Goal: Transaction & Acquisition: Obtain resource

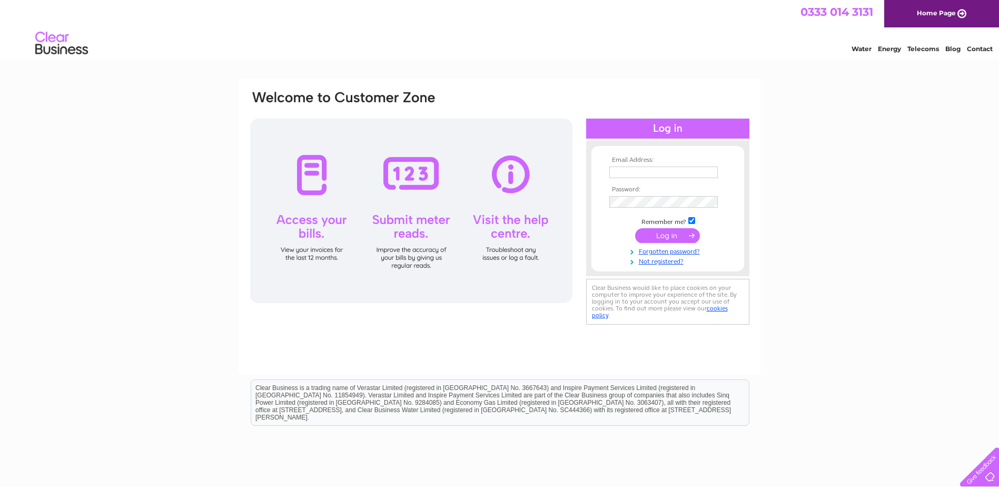
click at [645, 169] on input "text" at bounding box center [663, 172] width 108 height 12
type input "jo@hpwales.co.uk"
click at [635, 229] on input "submit" at bounding box center [667, 236] width 65 height 15
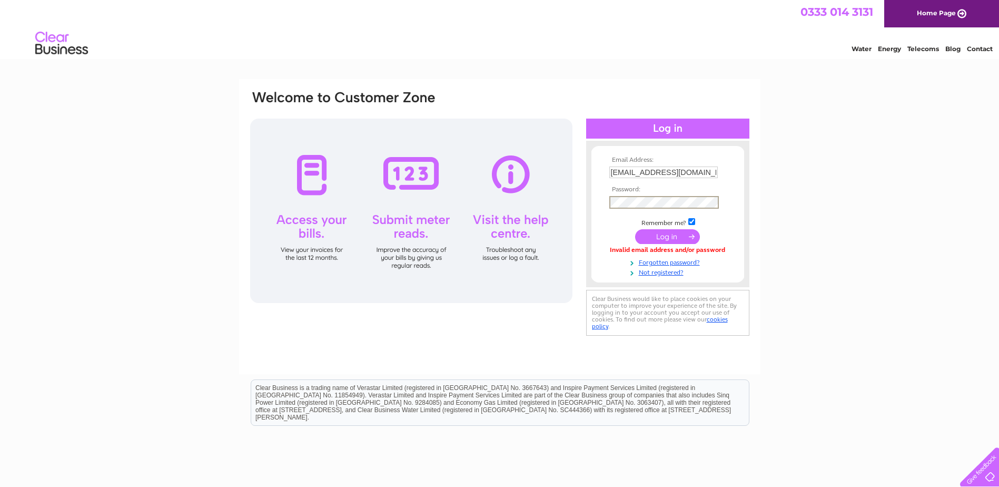
click at [635, 229] on input "submit" at bounding box center [667, 236] width 65 height 15
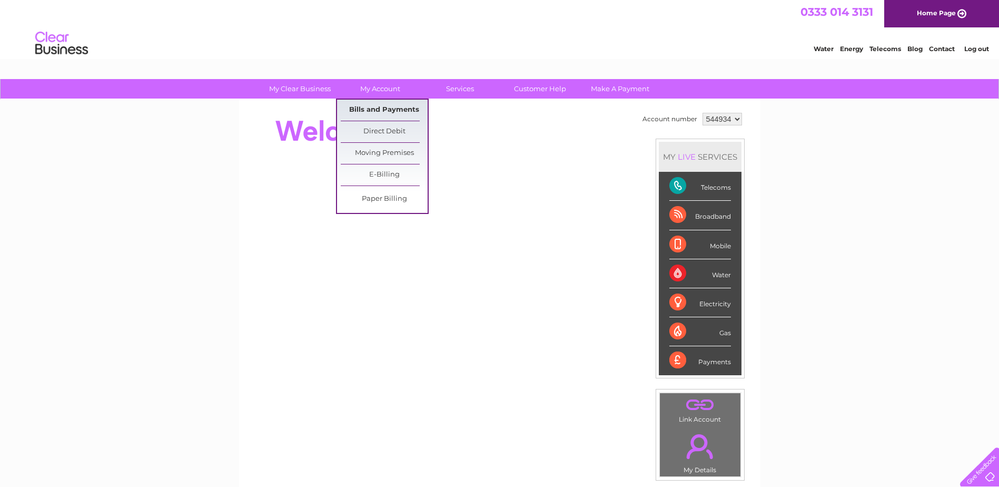
click at [385, 107] on link "Bills and Payments" at bounding box center [384, 110] width 87 height 21
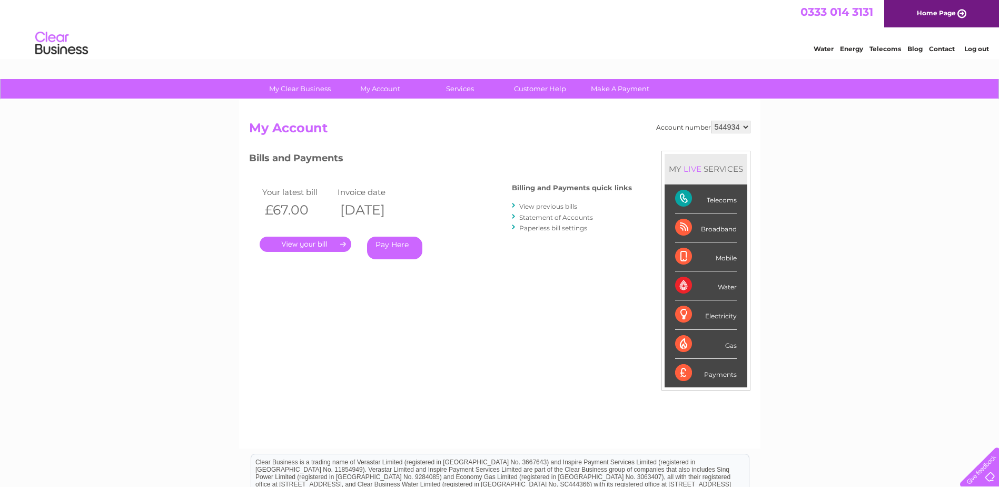
click at [552, 206] on link "View previous bills" at bounding box center [548, 206] width 58 height 8
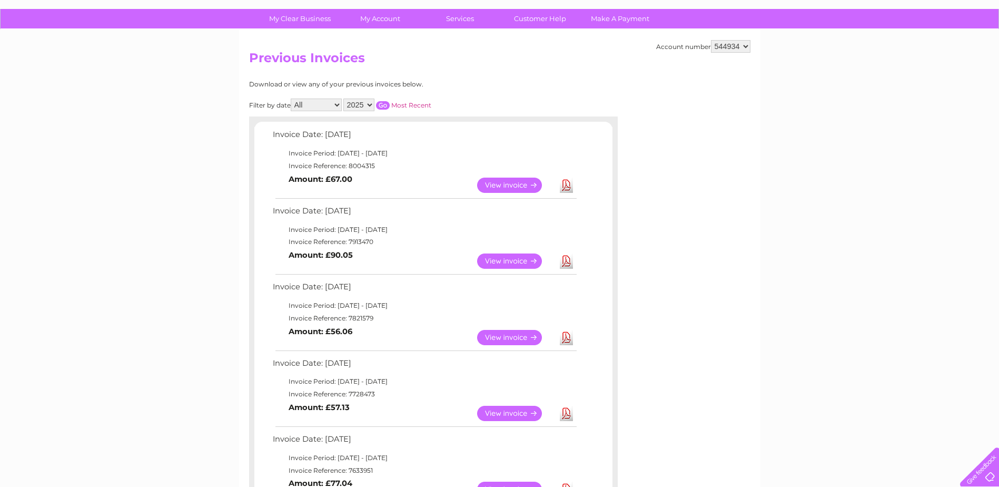
scroll to position [105, 0]
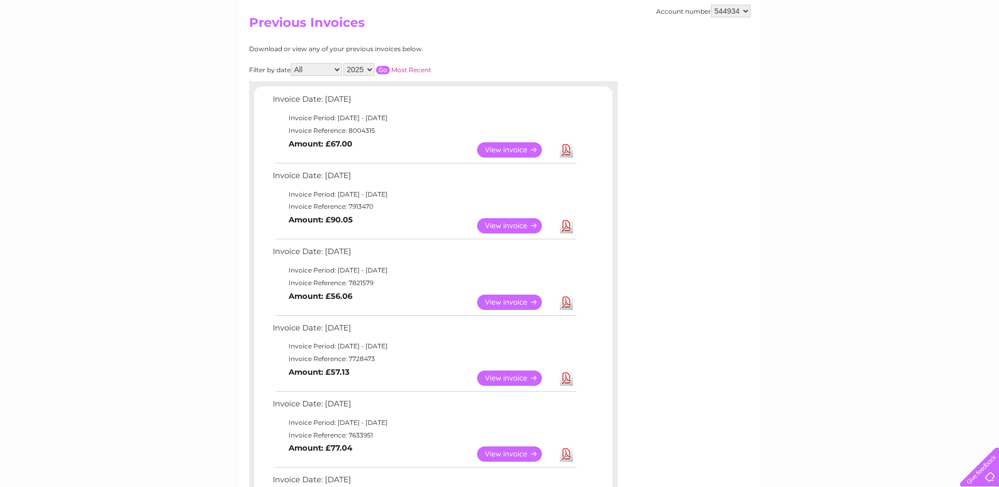
click at [524, 302] on link "View" at bounding box center [515, 301] width 77 height 15
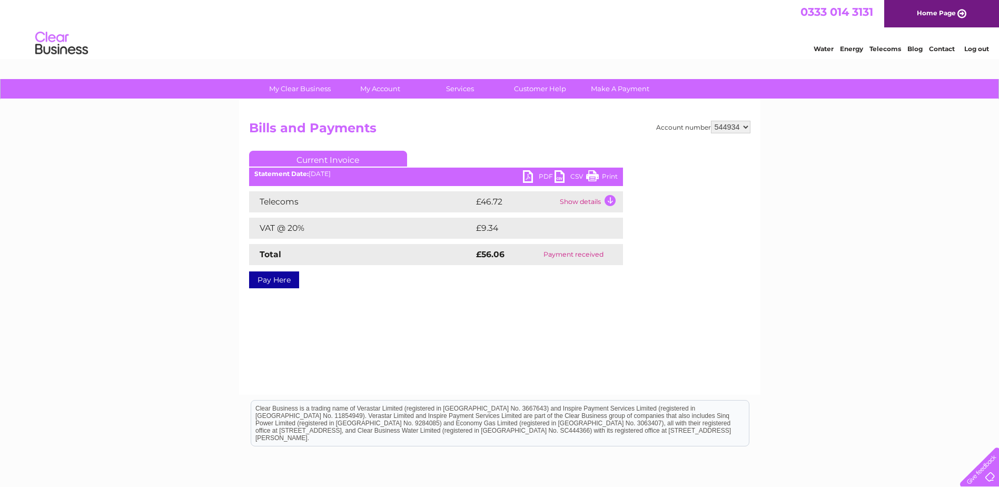
click at [540, 174] on link "PDF" at bounding box center [539, 177] width 32 height 15
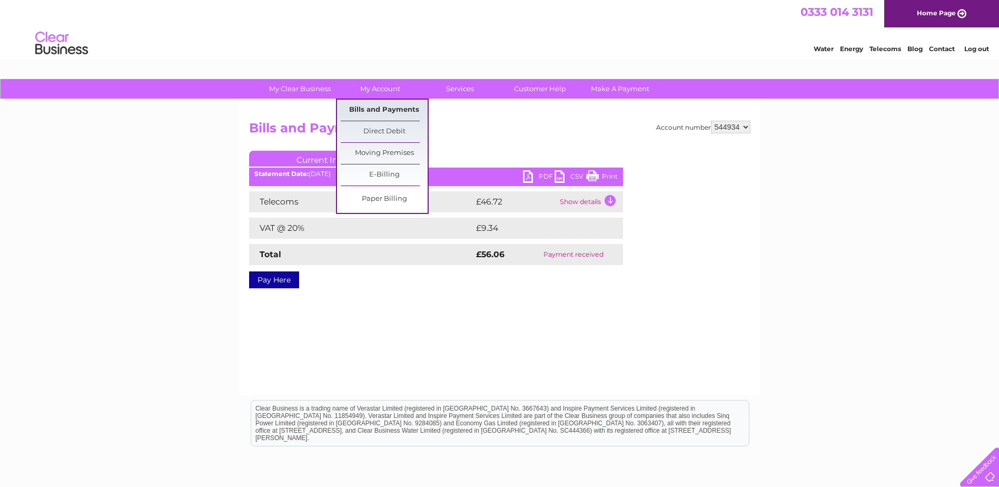
click at [385, 107] on link "Bills and Payments" at bounding box center [384, 110] width 87 height 21
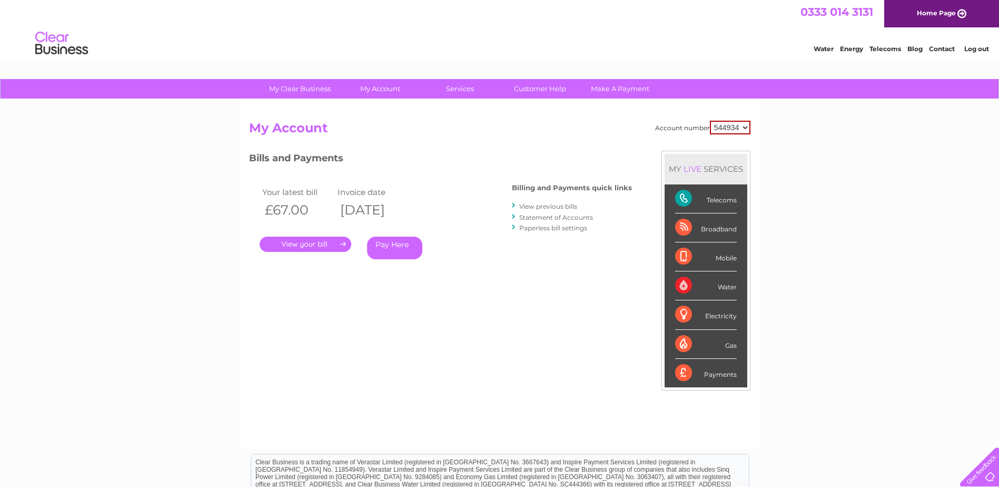
click at [298, 243] on link "." at bounding box center [306, 243] width 92 height 15
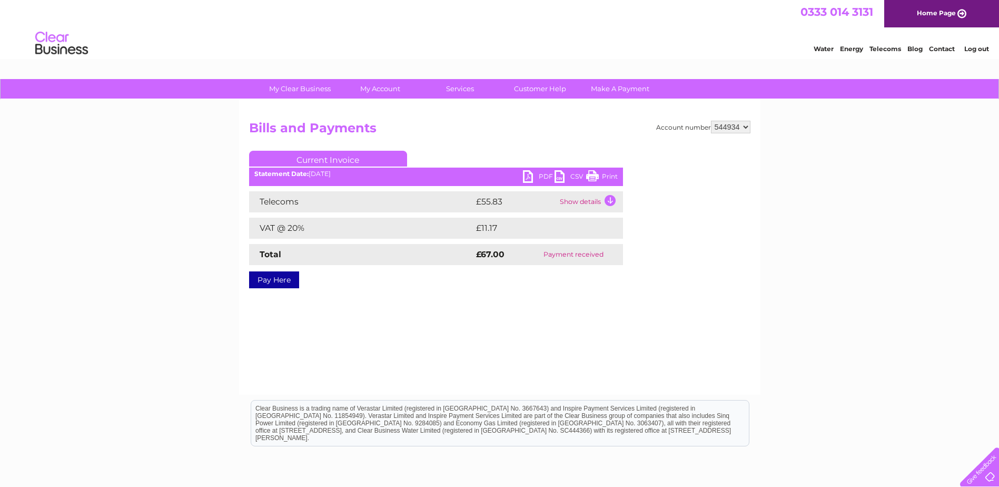
click at [521, 174] on div "Statement Date: [DATE]" at bounding box center [436, 173] width 374 height 7
click at [530, 175] on link "PDF" at bounding box center [539, 177] width 32 height 15
